Goal: Find contact information: Obtain details needed to contact an individual or organization

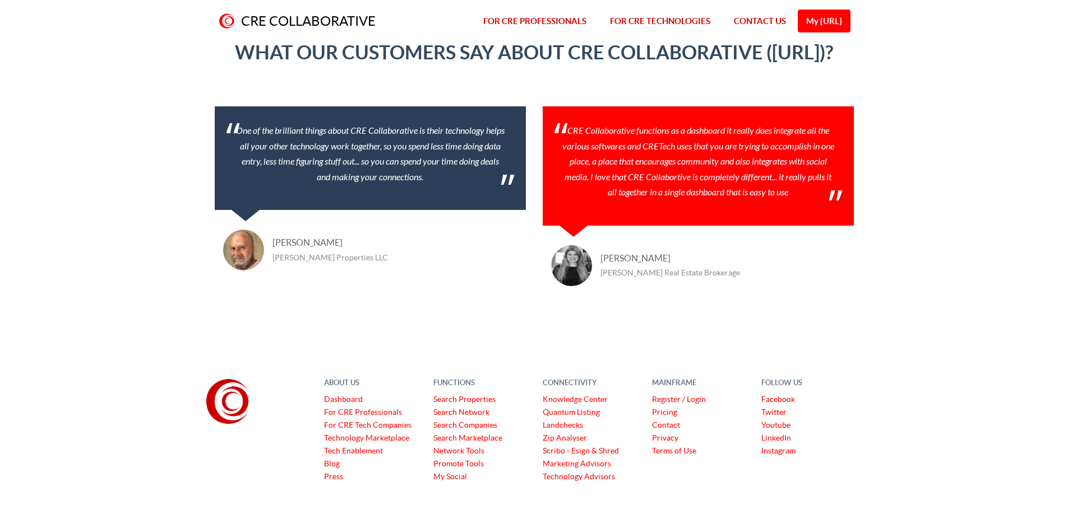
scroll to position [1677, 0]
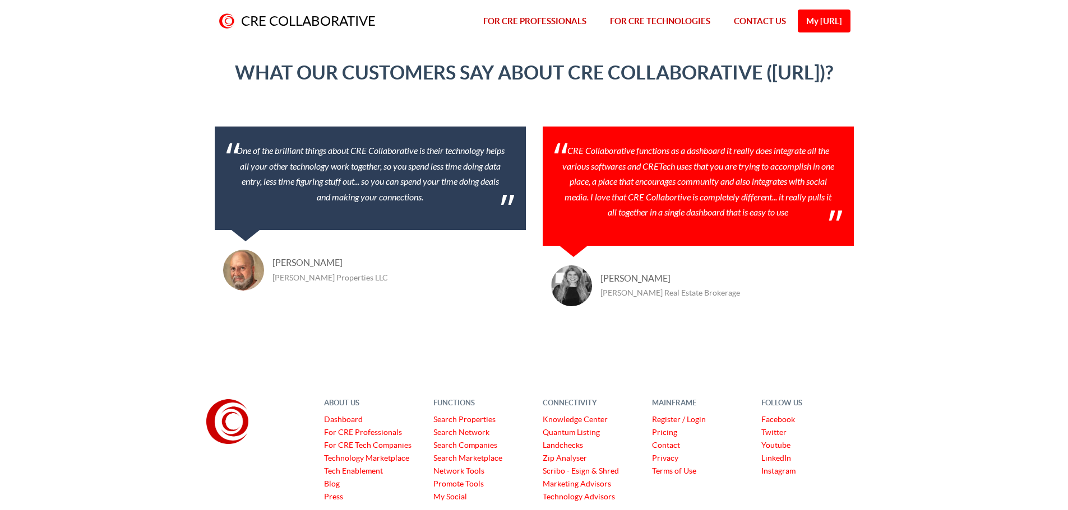
scroll to position [1677, 0]
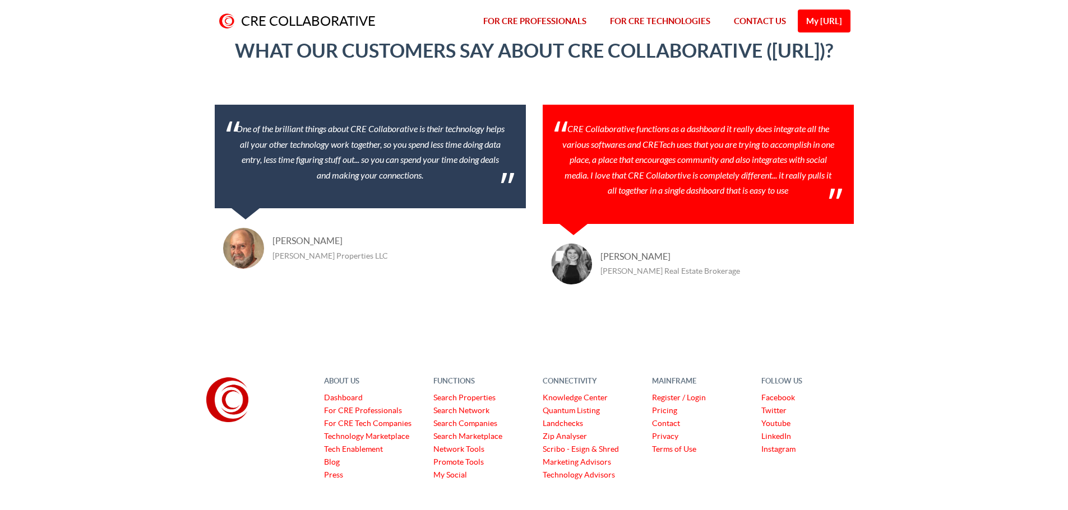
drag, startPoint x: 913, startPoint y: 277, endPoint x: 926, endPoint y: 280, distance: 13.9
click at [926, 280] on header "WHAT OUR CUSTOMERS SAY ABOUT CRE COLLABORATIVE (CRECo.ai)? One of the brilliant…" at bounding box center [534, 160] width 1068 height 305
click at [669, 410] on link "Pricing" at bounding box center [664, 410] width 25 height 9
click at [663, 411] on link "Pricing" at bounding box center [664, 410] width 25 height 9
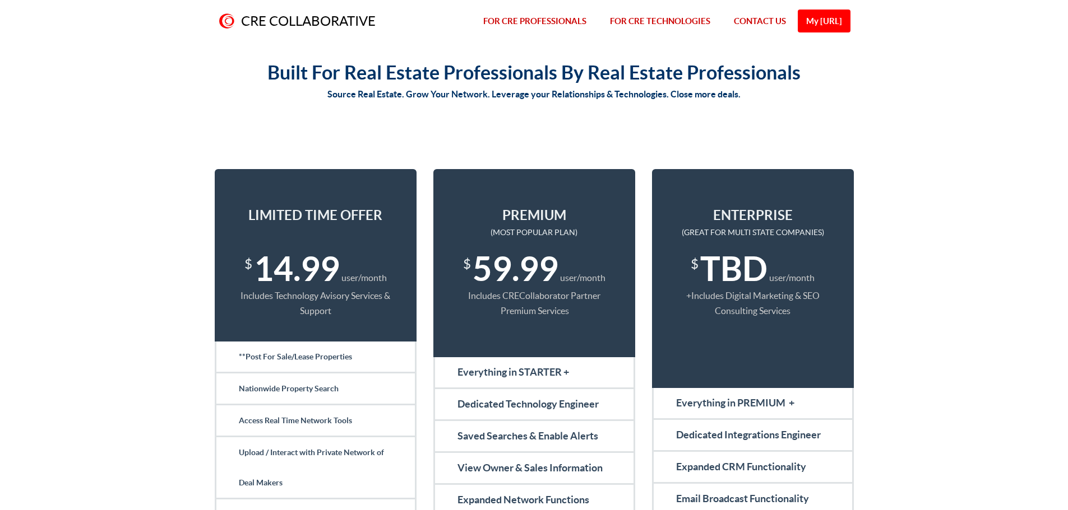
drag, startPoint x: 932, startPoint y: 279, endPoint x: 931, endPoint y: 139, distance: 140.1
click at [751, 17] on link "CONTACT US" at bounding box center [760, 21] width 76 height 43
drag, startPoint x: 184, startPoint y: 342, endPoint x: 194, endPoint y: 167, distance: 175.2
